Goal: Task Accomplishment & Management: Use online tool/utility

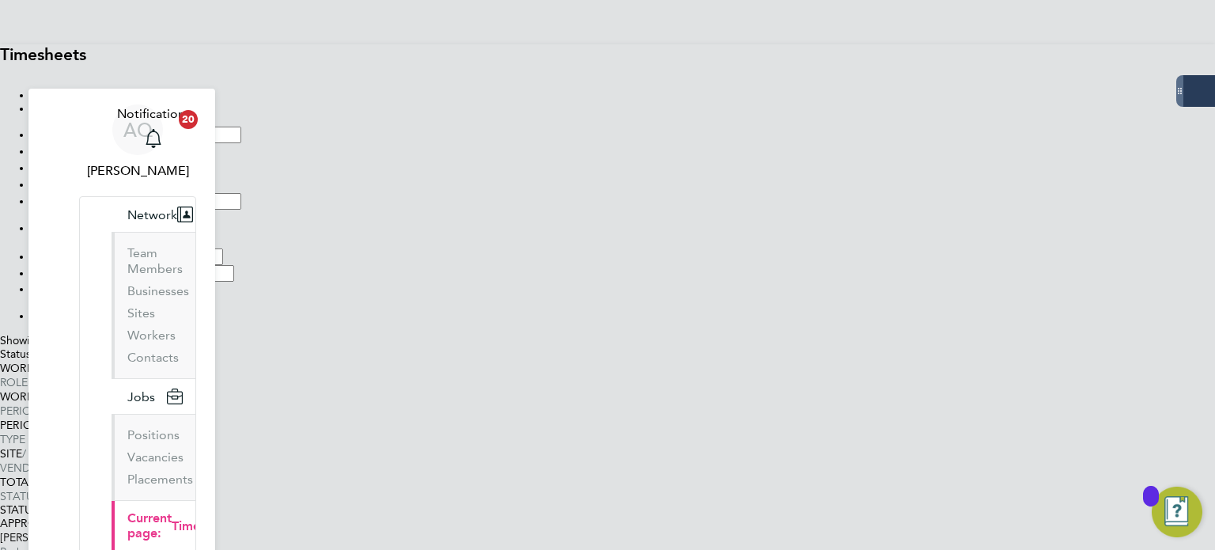
click at [80, 249] on label "Approver" at bounding box center [56, 256] width 48 height 14
click at [733, 265] on li "Period Type" at bounding box center [624, 273] width 1184 height 17
click at [80, 249] on label "Approver" at bounding box center [56, 256] width 48 height 14
click at [211, 248] on input at bounding box center [141, 256] width 140 height 17
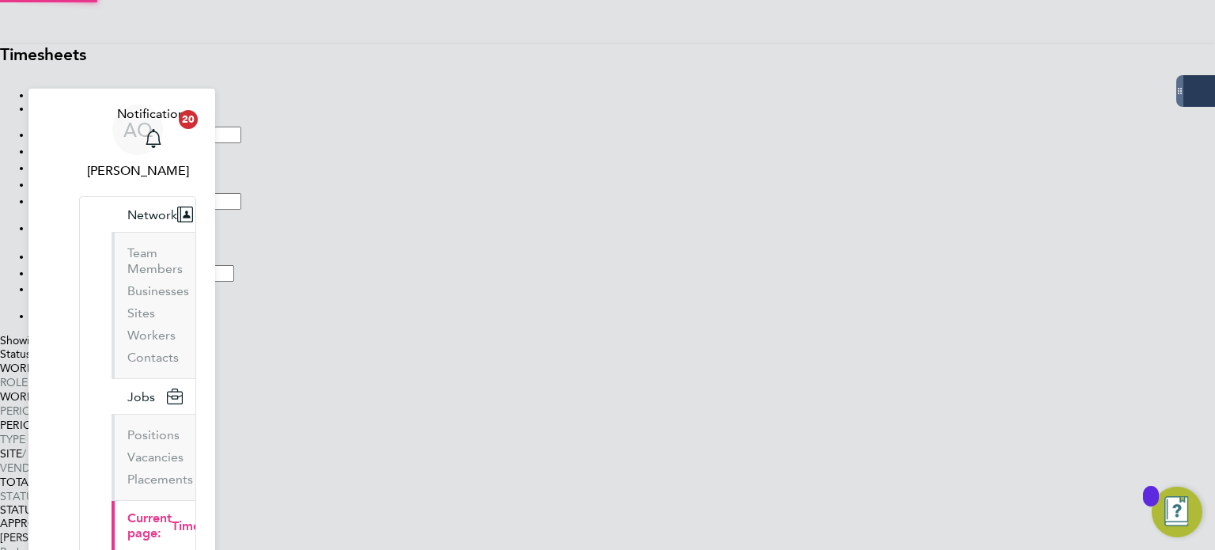
type input "Nicky Innes"
click at [32, 320] on button "Filter" at bounding box center [32, 320] width 0 height 0
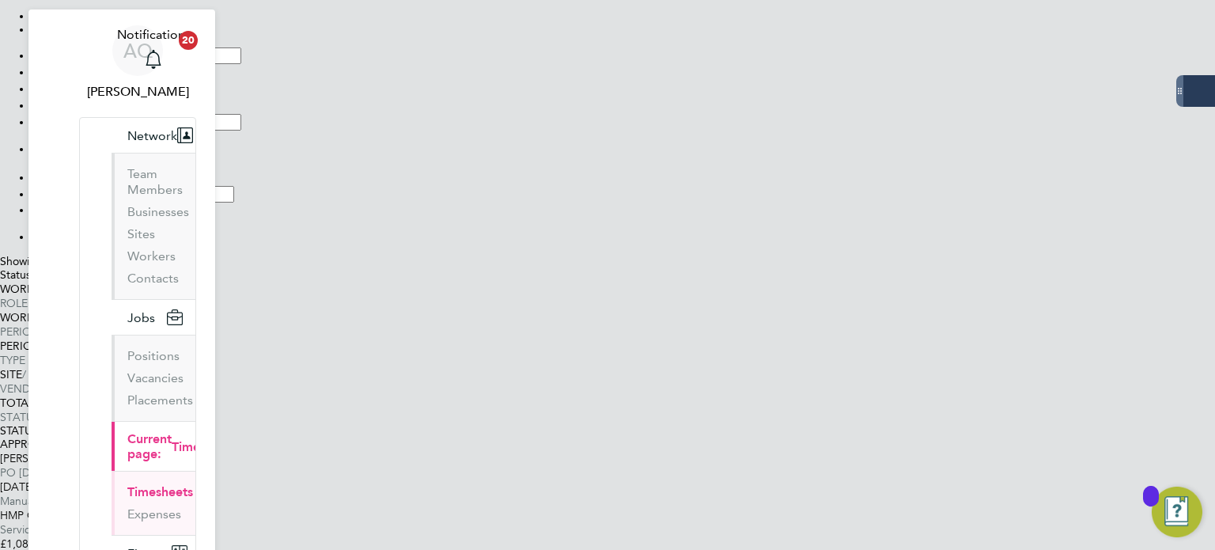
click at [211, 169] on input at bounding box center [141, 177] width 140 height 17
type input "Rachael Stacey"
click at [32, 241] on button "Filter" at bounding box center [32, 241] width 0 height 0
click at [211, 169] on input at bounding box center [141, 177] width 140 height 17
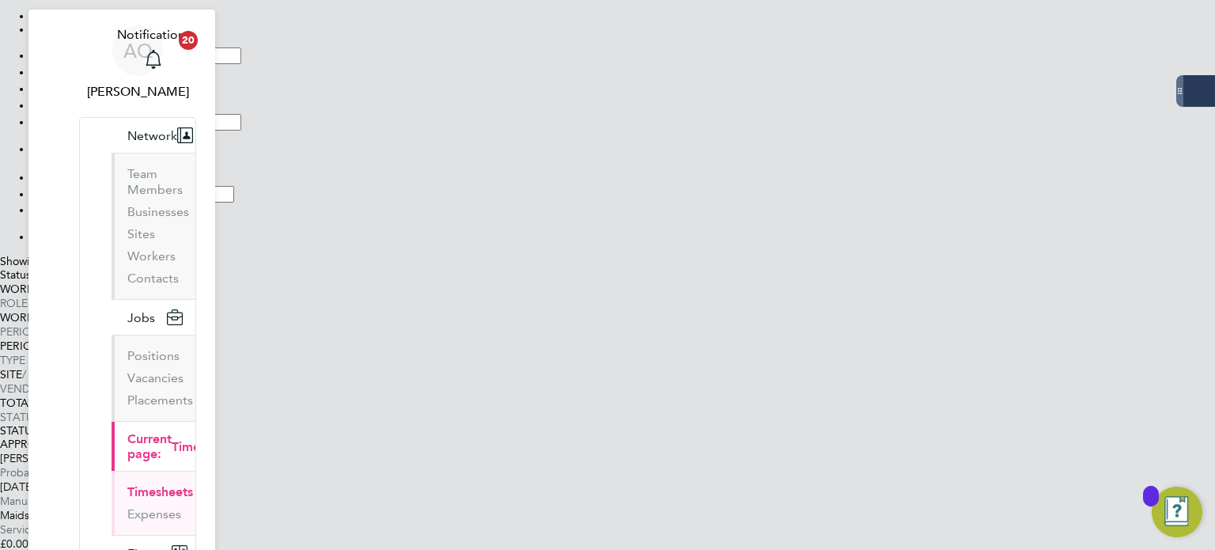
type input "Donna Thompson"
click at [32, 241] on button "Filter" at bounding box center [32, 241] width 0 height 0
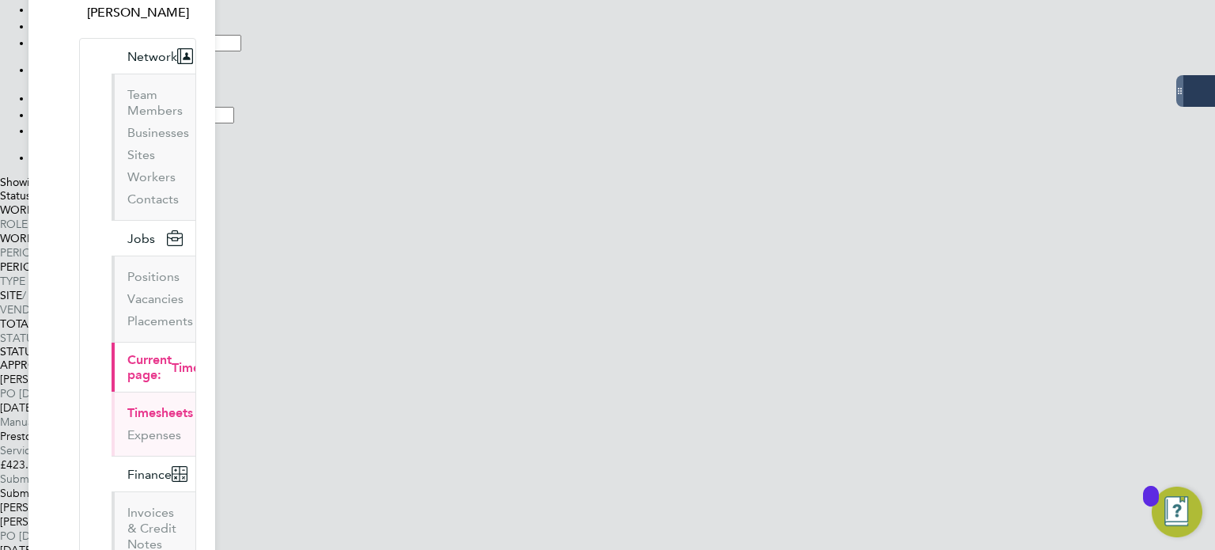
click at [211, 90] on input at bounding box center [141, 98] width 140 height 17
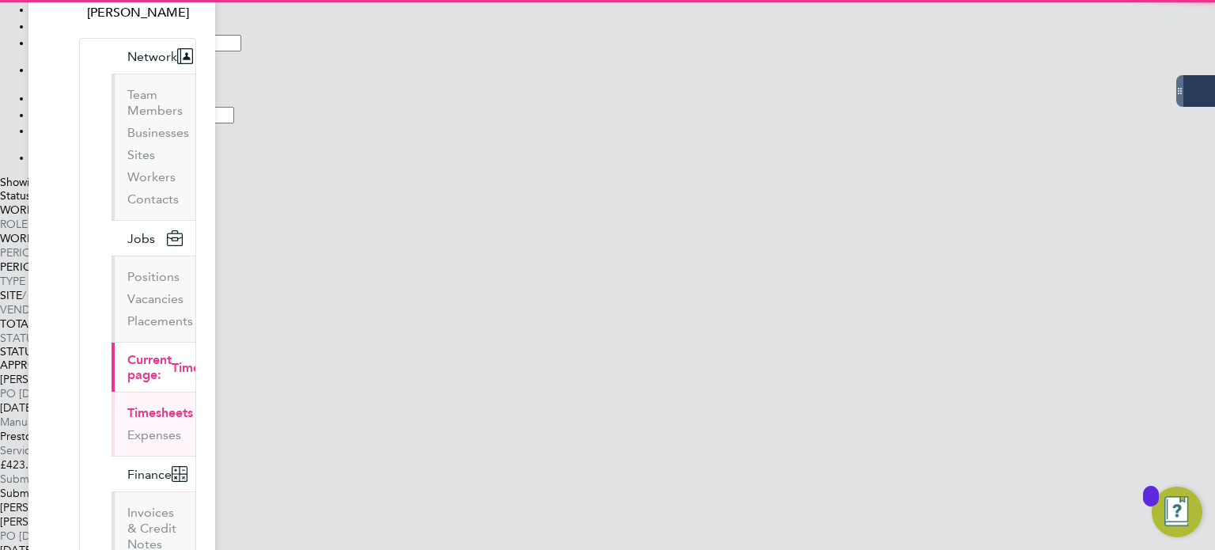
type input "Mona Wallace"
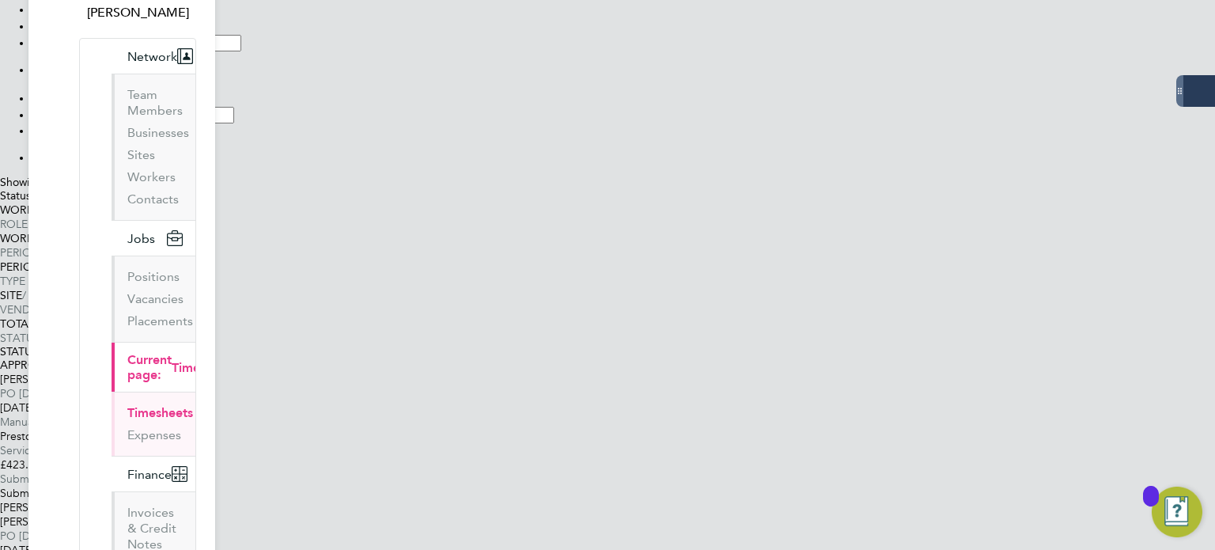
click at [32, 161] on button "Filter" at bounding box center [32, 161] width 0 height 0
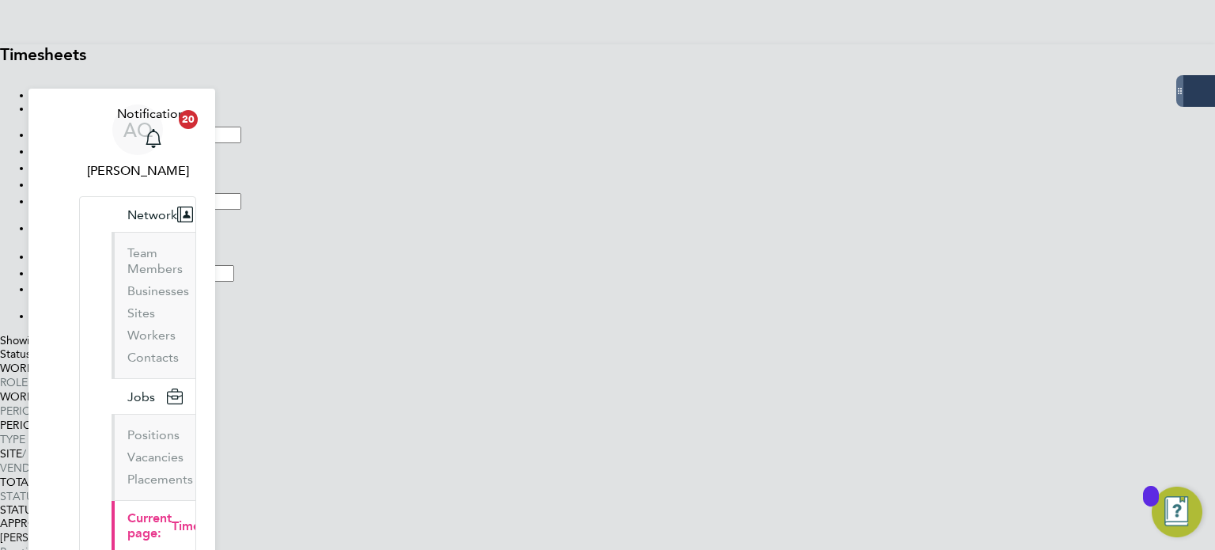
click at [211, 248] on input at bounding box center [141, 256] width 140 height 17
type input "Beatrice Pizzutto"
click at [718, 309] on li "Filter" at bounding box center [624, 315] width 1184 height 13
click at [32, 320] on button "Filter" at bounding box center [32, 320] width 0 height 0
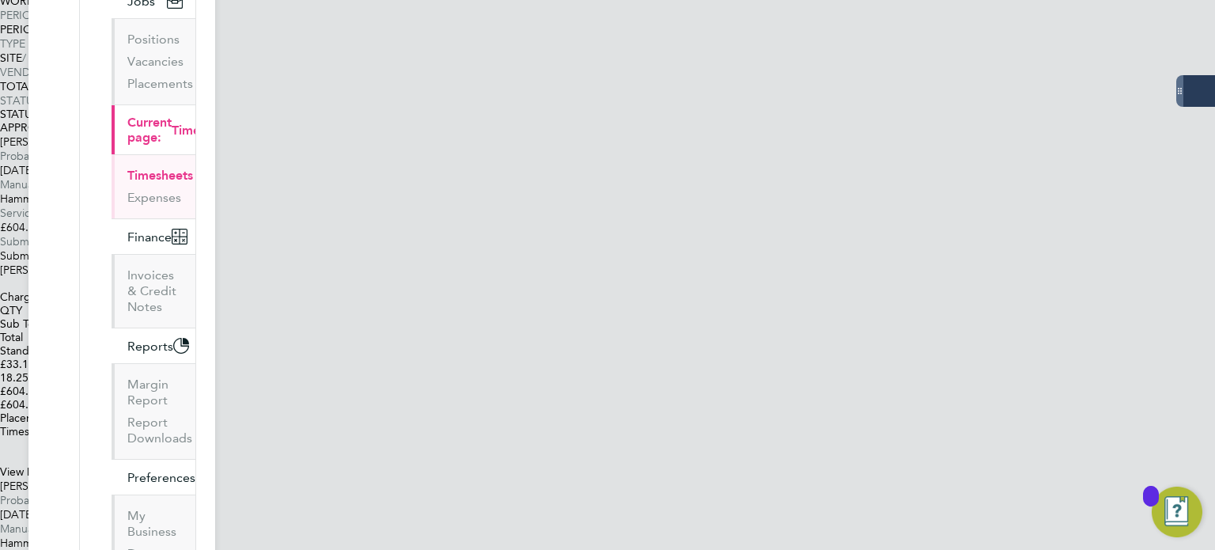
click at [60, 465] on link "View Details" at bounding box center [30, 471] width 60 height 13
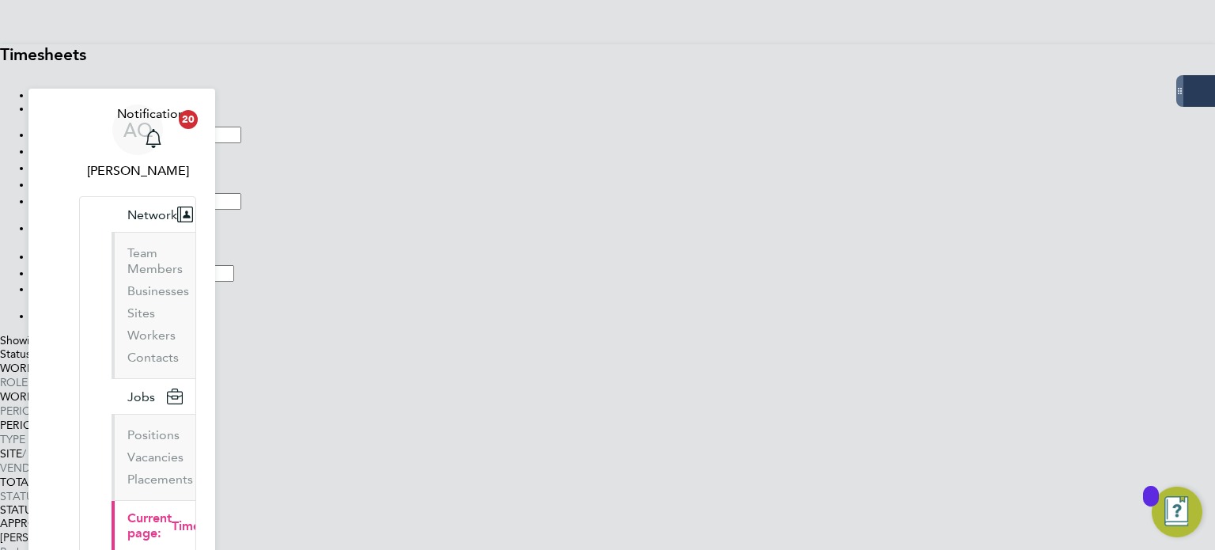
click at [211, 248] on input at bounding box center [141, 256] width 140 height 17
type input "Mark Harvey"
drag, startPoint x: 728, startPoint y: 324, endPoint x: 693, endPoint y: 319, distance: 35.3
click at [32, 320] on button "Filter" at bounding box center [32, 320] width 0 height 0
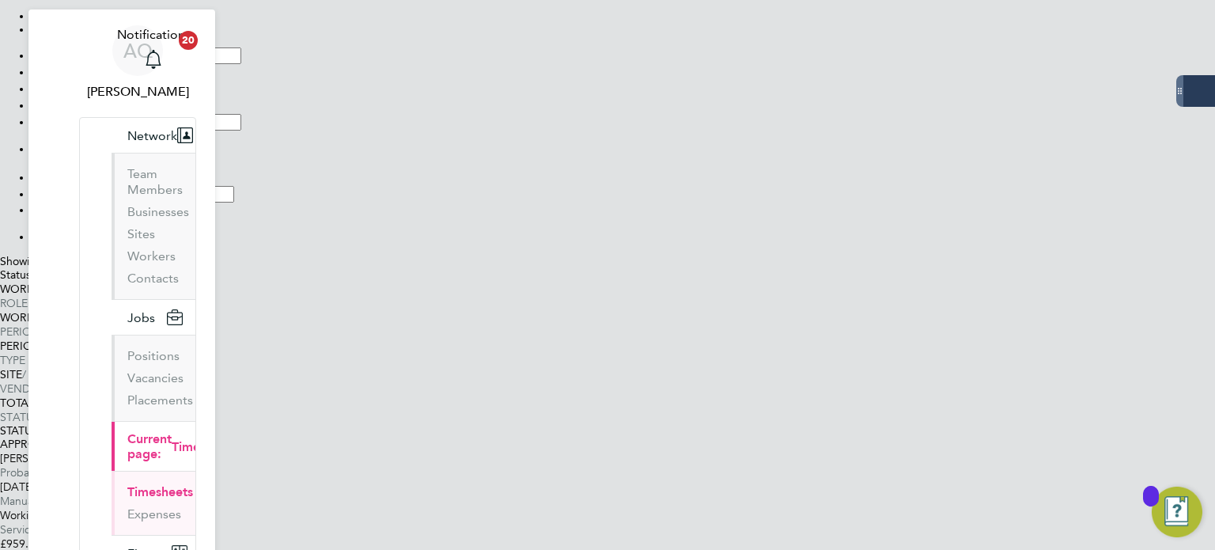
click at [211, 169] on input at bounding box center [141, 177] width 140 height 17
type input "Patsy May"
click at [32, 241] on button "Filter" at bounding box center [32, 241] width 0 height 0
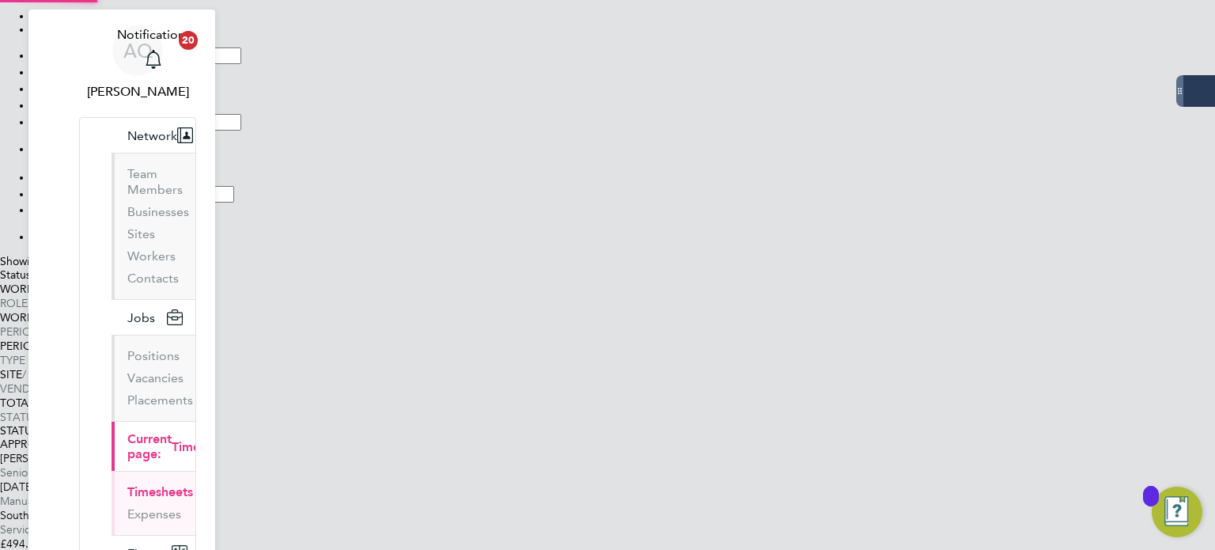
scroll to position [7, 8]
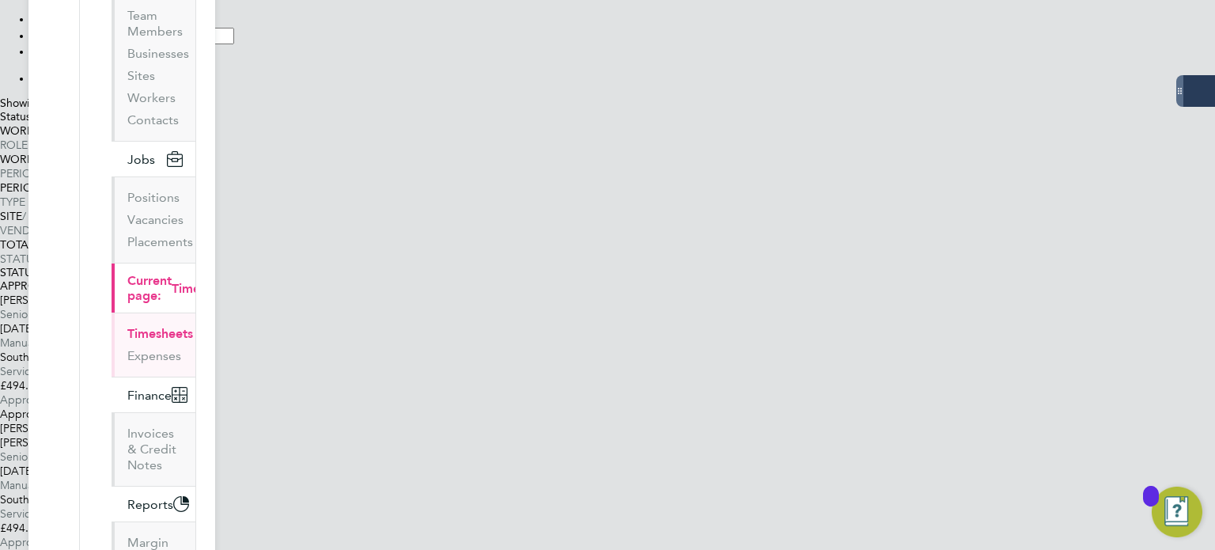
scroll to position [223, 0]
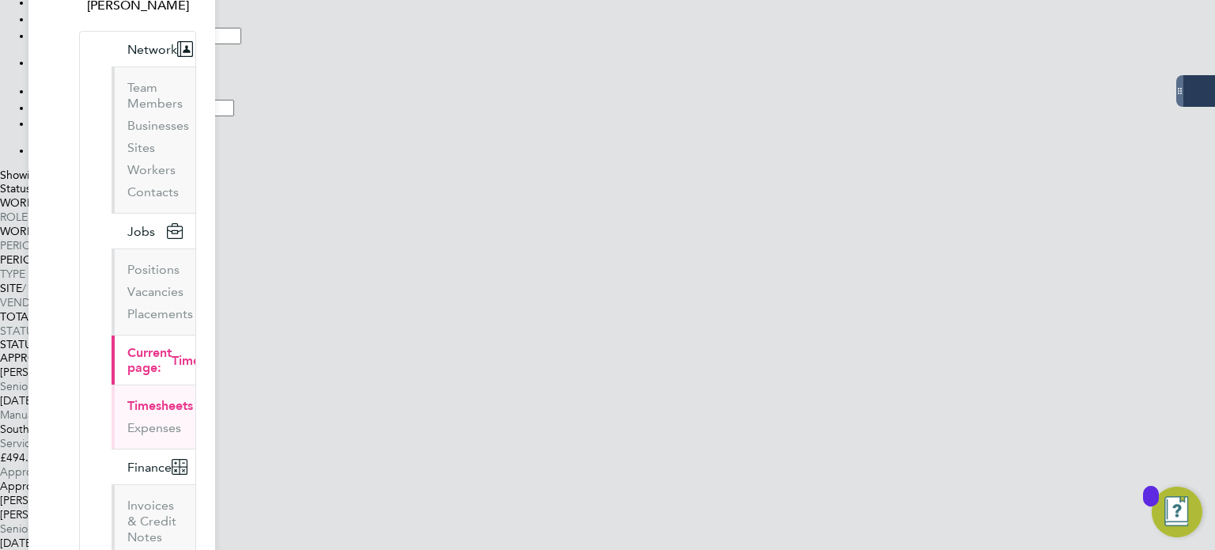
scroll to position [0, 0]
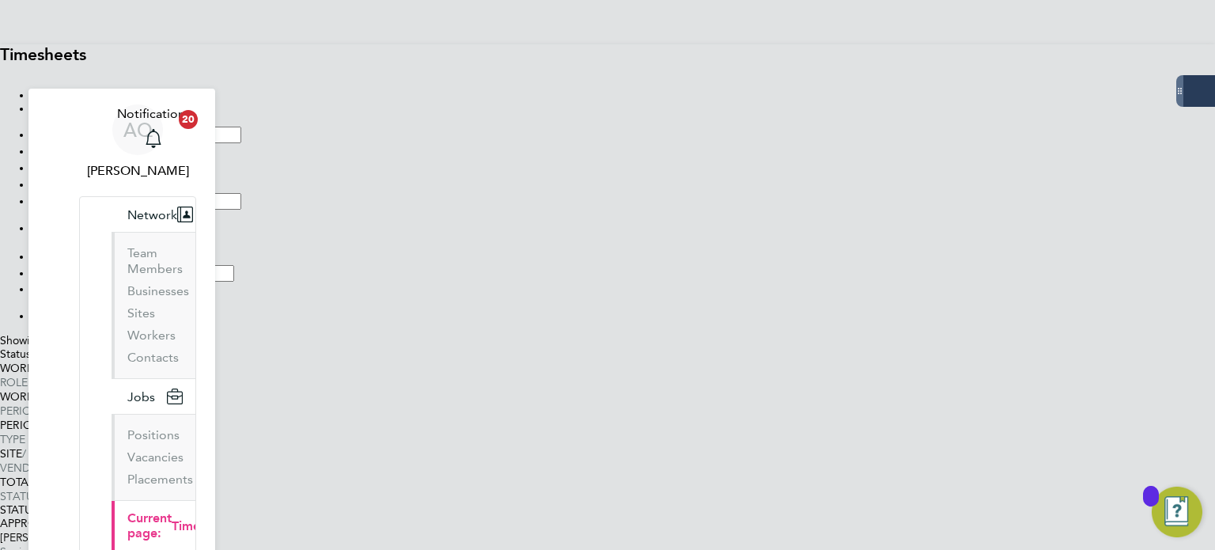
click at [211, 248] on input "Patsy May" at bounding box center [141, 256] width 140 height 17
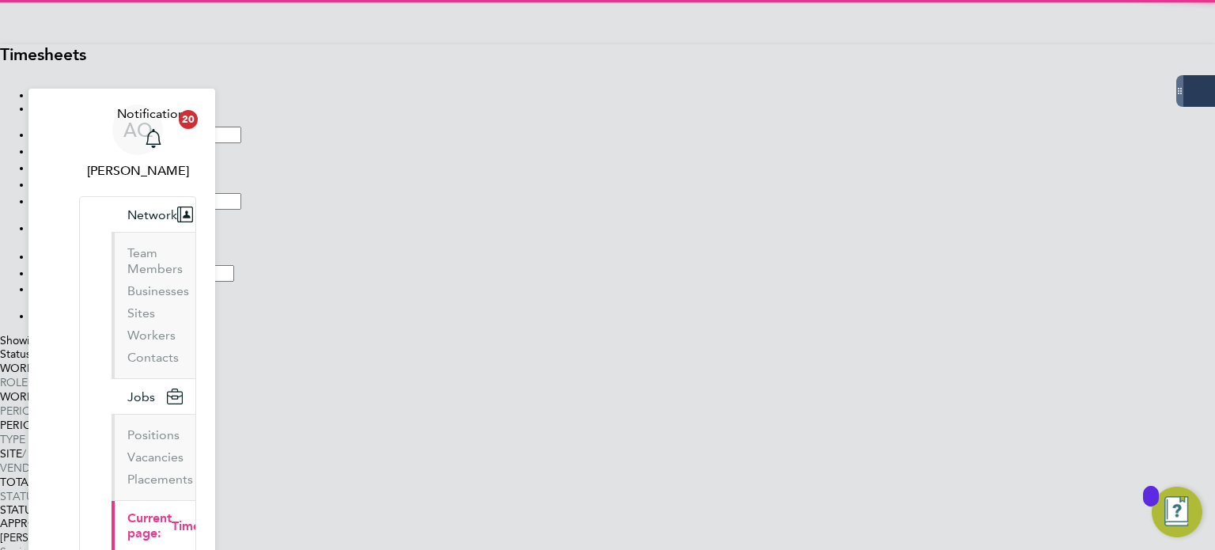
type input "Louise Hide"
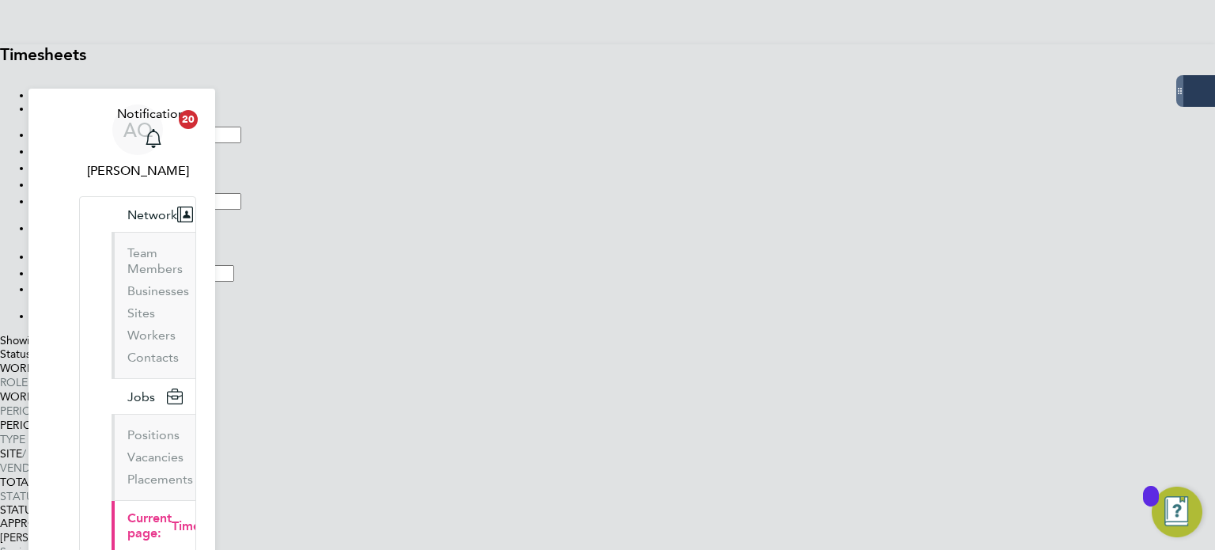
click at [730, 311] on li "Filter" at bounding box center [624, 315] width 1184 height 13
click at [32, 320] on button "Filter" at bounding box center [32, 320] width 0 height 0
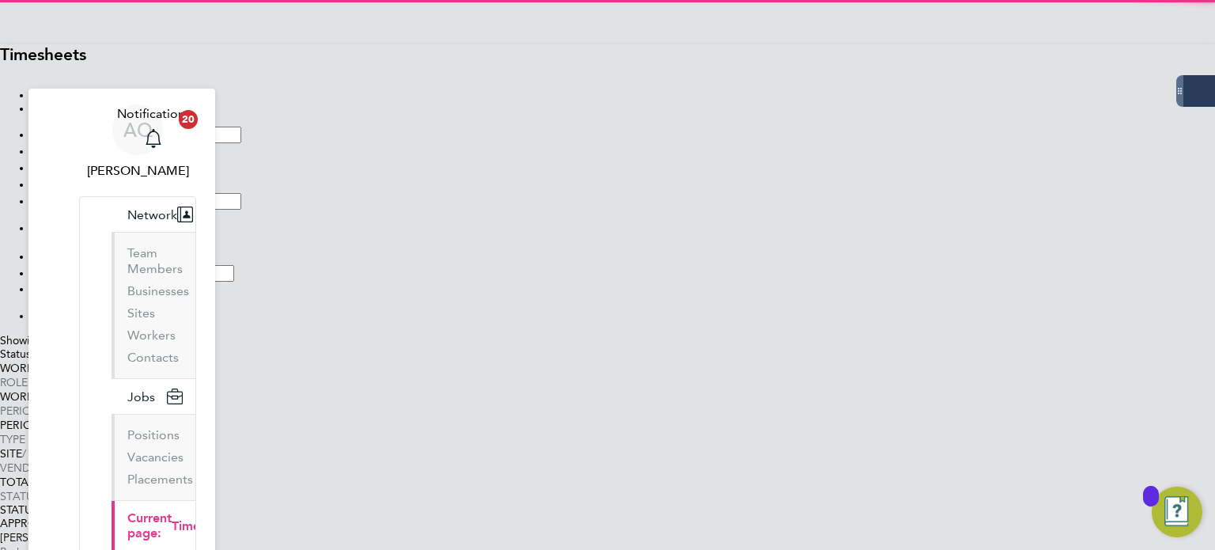
scroll to position [40, 138]
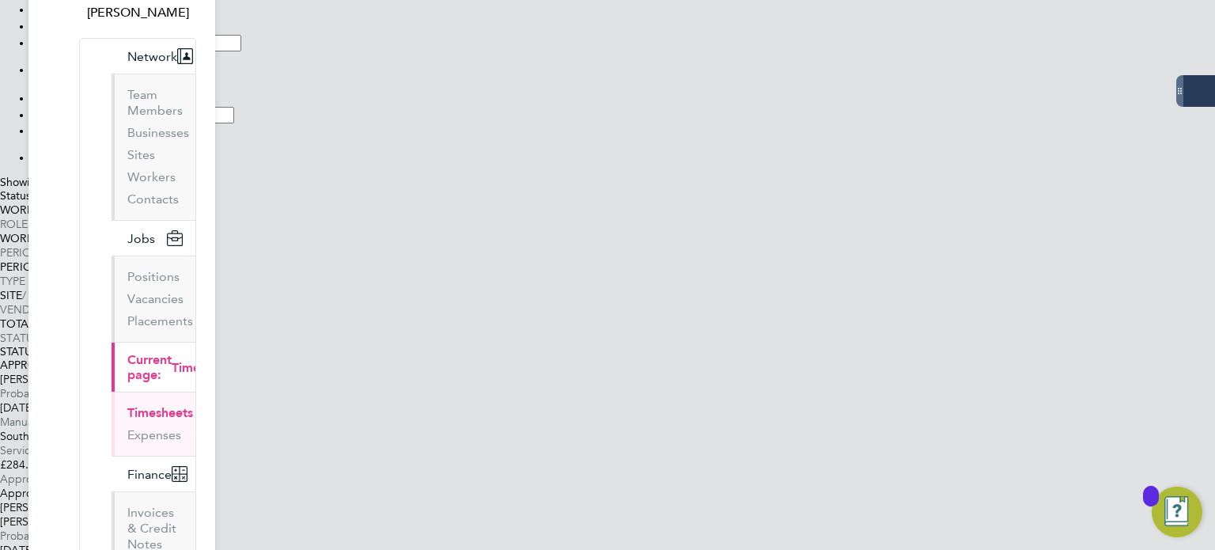
click at [732, 90] on li "Worker Louise Hide" at bounding box center [624, 98] width 1184 height 17
click at [211, 90] on input at bounding box center [141, 98] width 140 height 17
type input "Carole Baldwin"
click at [32, 161] on button "Filter" at bounding box center [32, 161] width 0 height 0
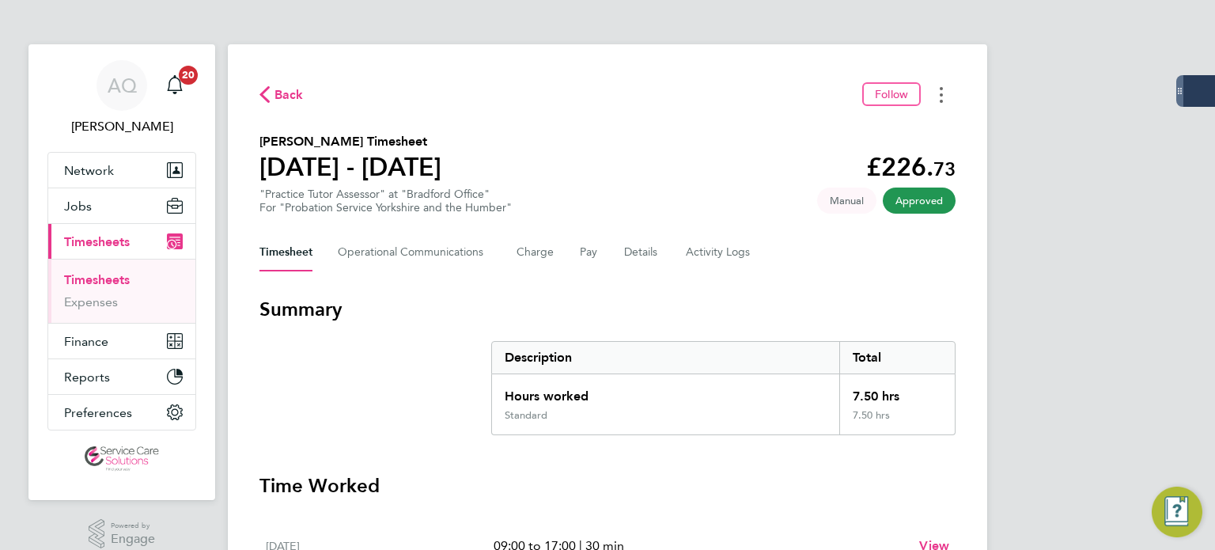
click at [943, 99] on button "Timesheets Menu" at bounding box center [941, 94] width 28 height 25
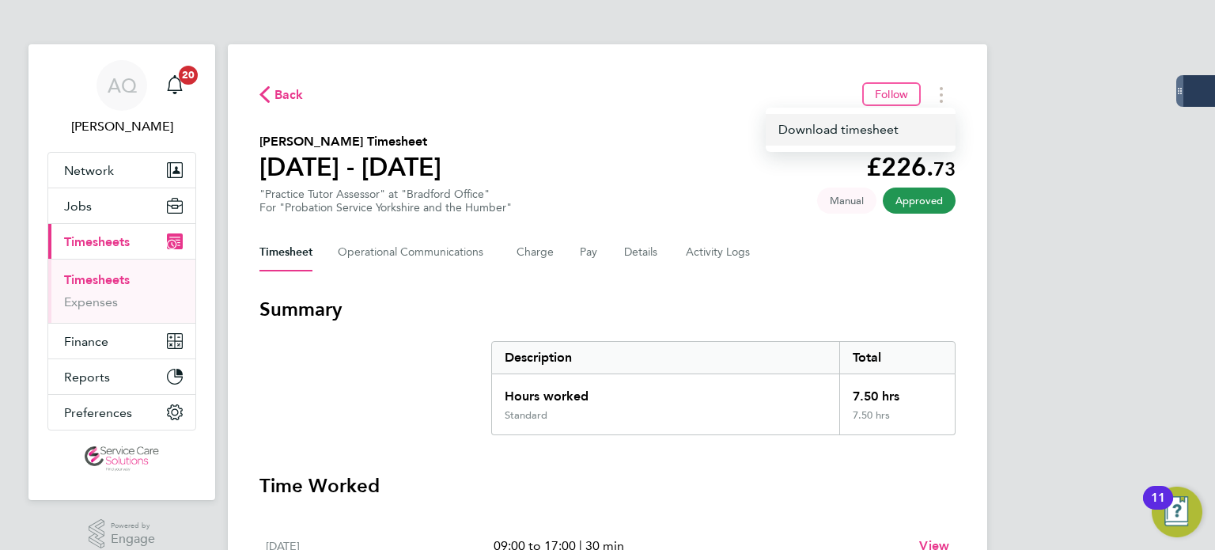
click at [887, 119] on link "Download timesheet" at bounding box center [861, 130] width 190 height 32
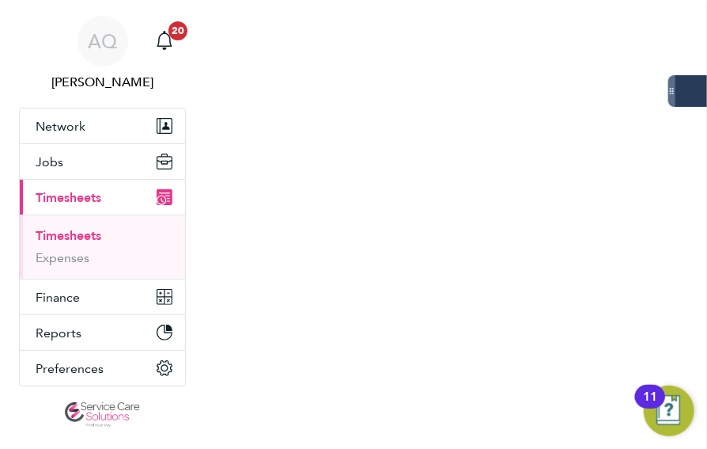
drag, startPoint x: 216, startPoint y: 49, endPoint x: 275, endPoint y: 47, distance: 59.4
click at [216, 49] on nav "AQ Andrew Quinney Notifications 20 Applications: Network Team Members Businesse…" at bounding box center [353, 228] width 707 height 456
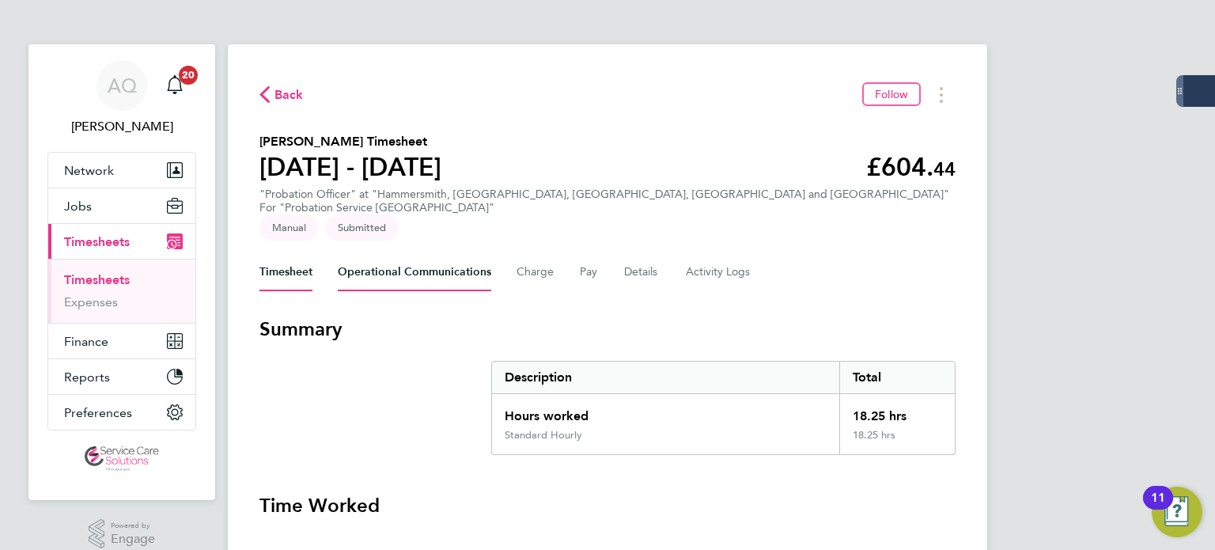
click at [392, 253] on Communications-tab "Operational Communications" at bounding box center [414, 272] width 153 height 38
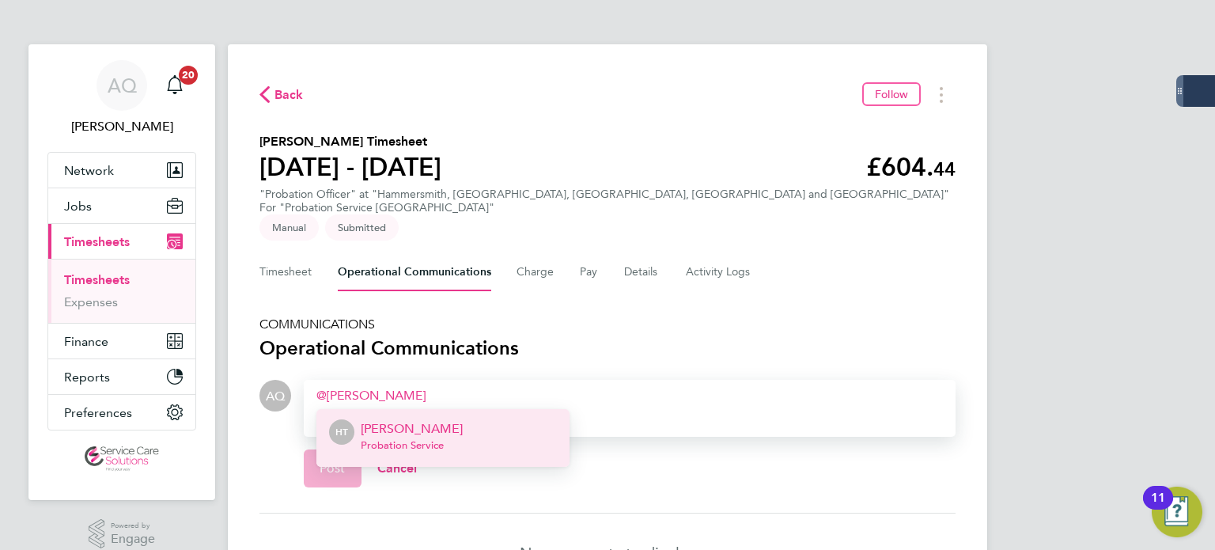
click at [439, 419] on div "Holly Talbot Probation Service" at bounding box center [412, 438] width 102 height 38
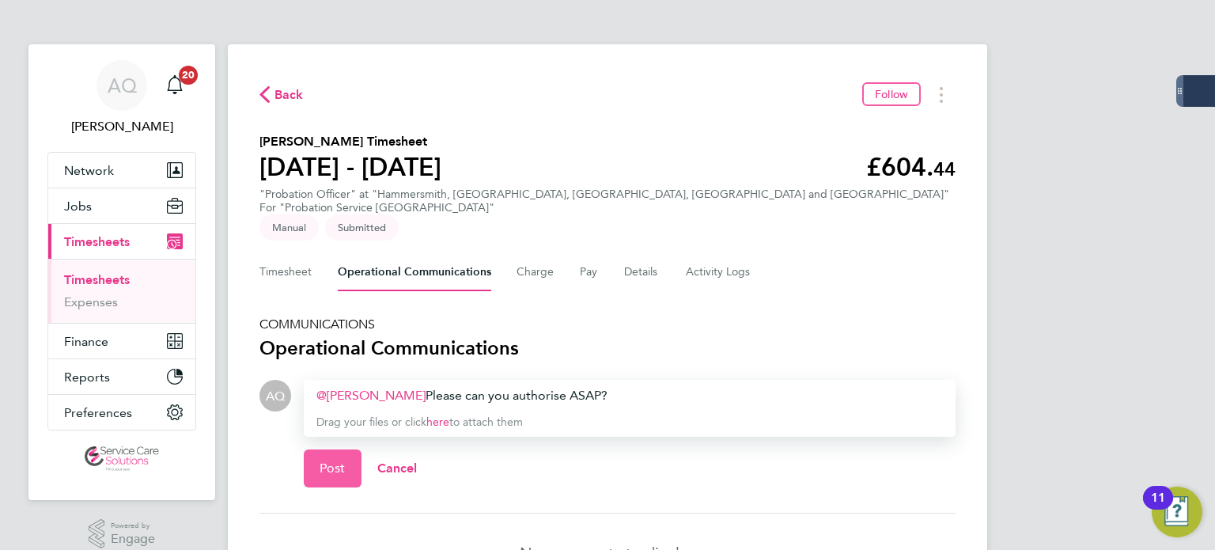
click at [345, 449] on button "Post" at bounding box center [333, 468] width 58 height 38
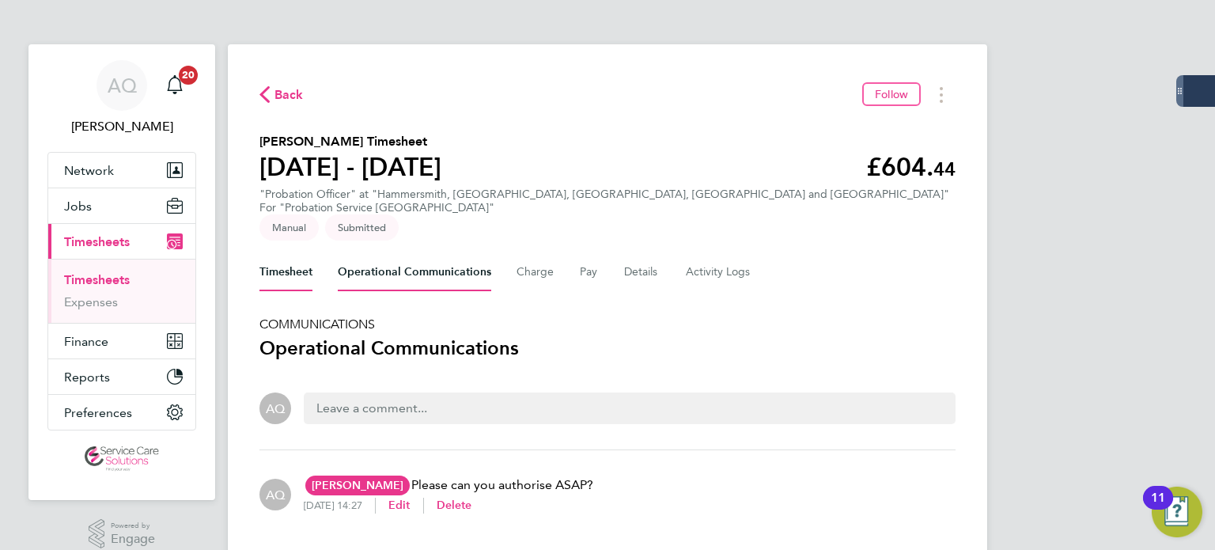
click at [294, 253] on button "Timesheet" at bounding box center [286, 272] width 53 height 38
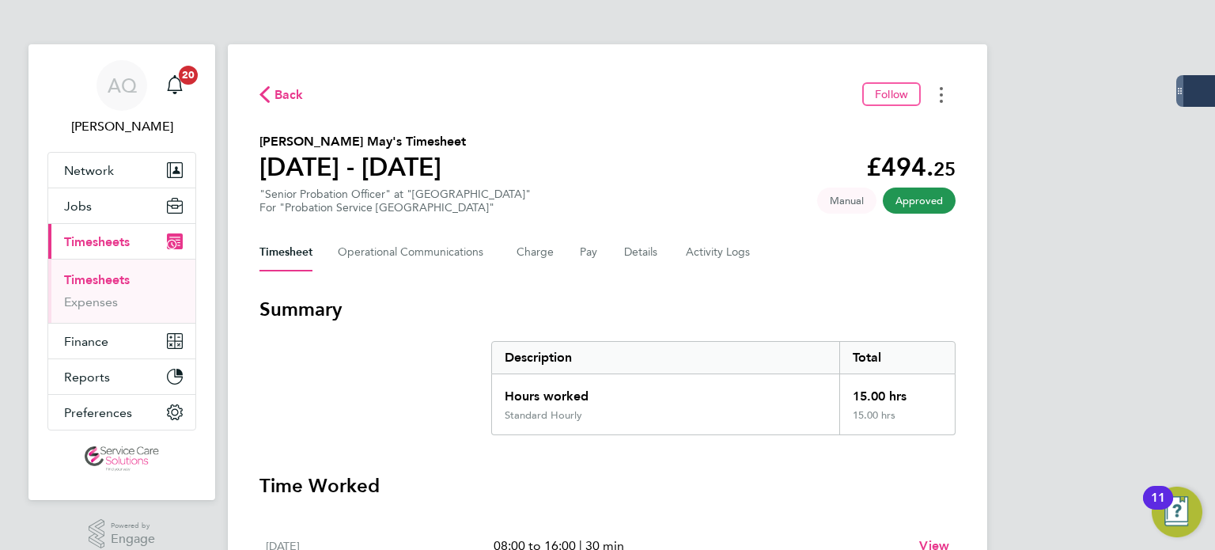
click at [949, 93] on button "Timesheets Menu" at bounding box center [941, 94] width 28 height 25
click at [905, 131] on link "Download timesheet" at bounding box center [861, 130] width 190 height 32
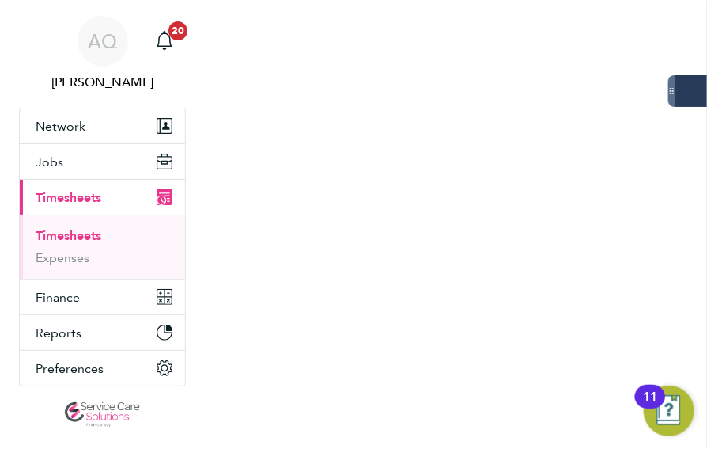
drag, startPoint x: 222, startPoint y: 59, endPoint x: 243, endPoint y: 68, distance: 23.1
click at [222, 59] on nav "AQ Andrew Quinney Notifications 20 Applications: Network Team Members Businesse…" at bounding box center [353, 228] width 707 height 456
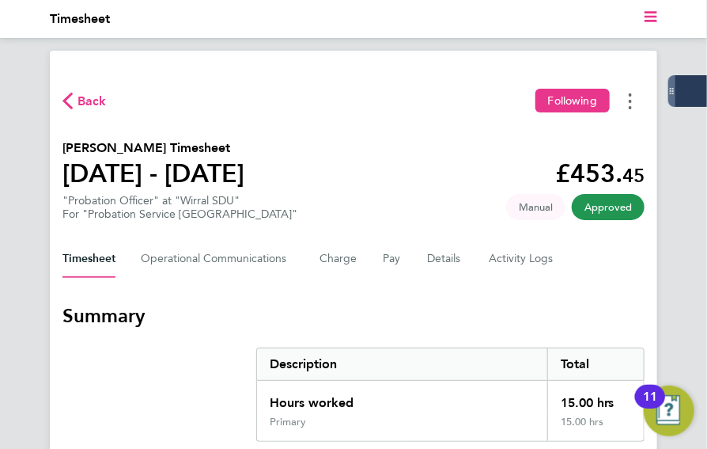
click at [628, 94] on button "Timesheets Menu" at bounding box center [630, 101] width 28 height 25
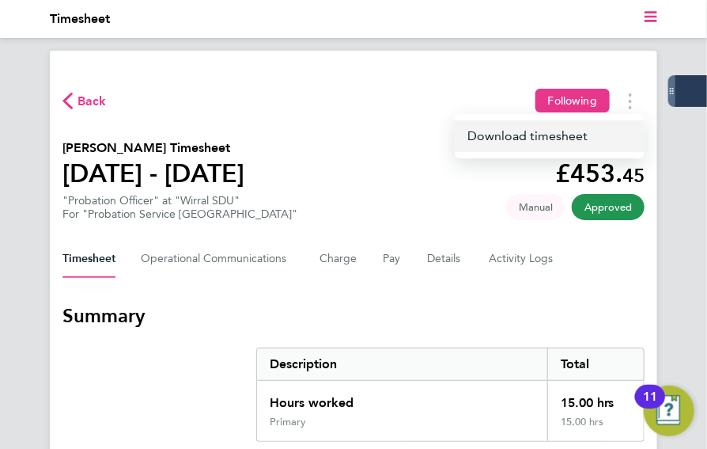
click at [550, 135] on link "Download timesheet" at bounding box center [550, 136] width 190 height 32
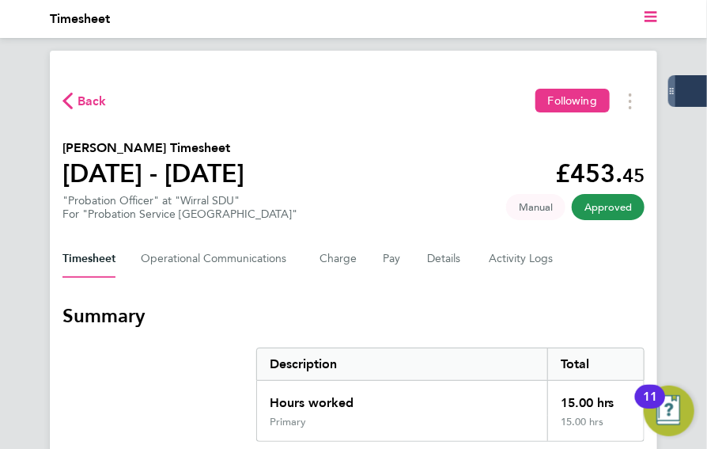
drag, startPoint x: 264, startPoint y: 94, endPoint x: 466, endPoint y: 90, distance: 201.8
click at [264, 94] on div "Back Following" at bounding box center [354, 101] width 582 height 25
